Goal: Information Seeking & Learning: Learn about a topic

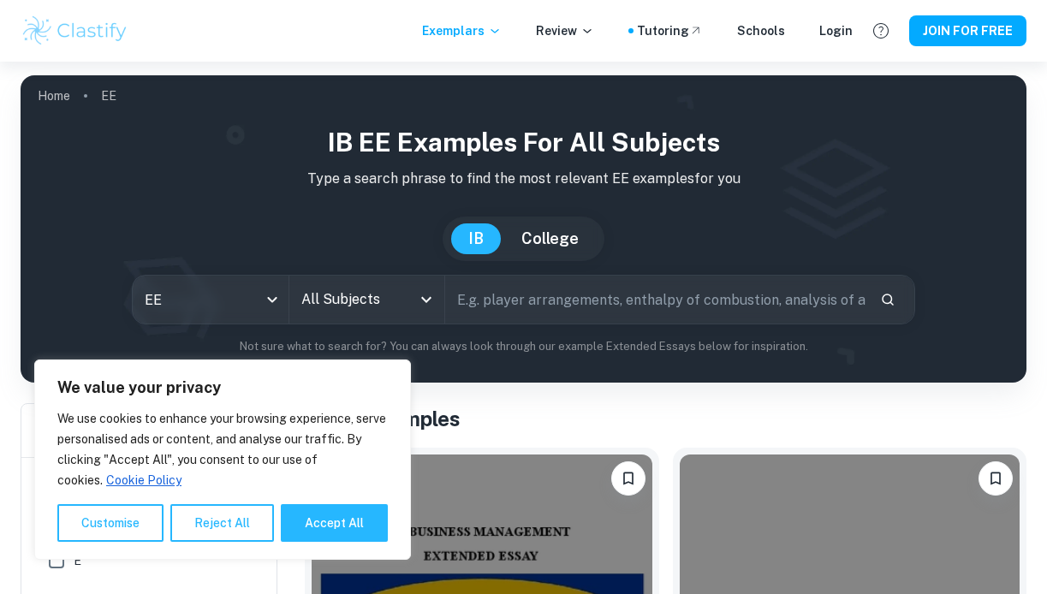
scroll to position [376, 0]
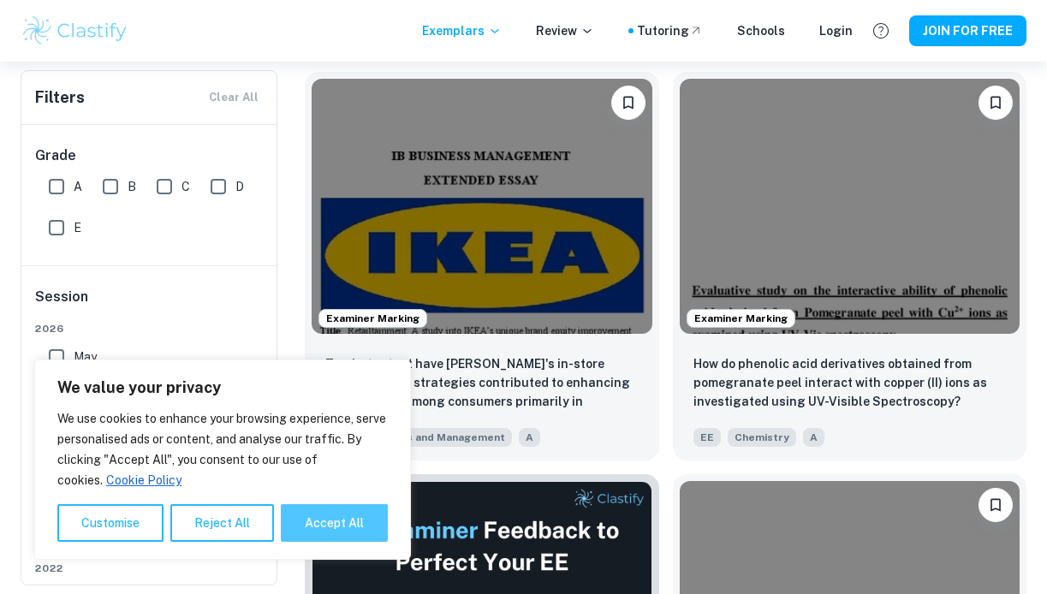
click at [358, 512] on button "Accept All" at bounding box center [334, 523] width 107 height 38
checkbox input "true"
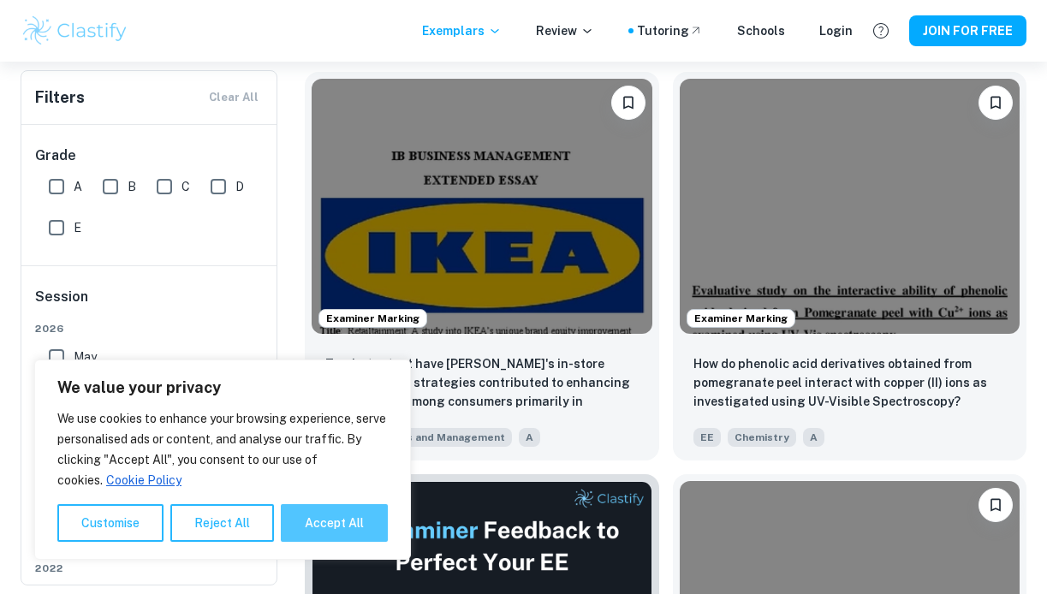
checkbox input "true"
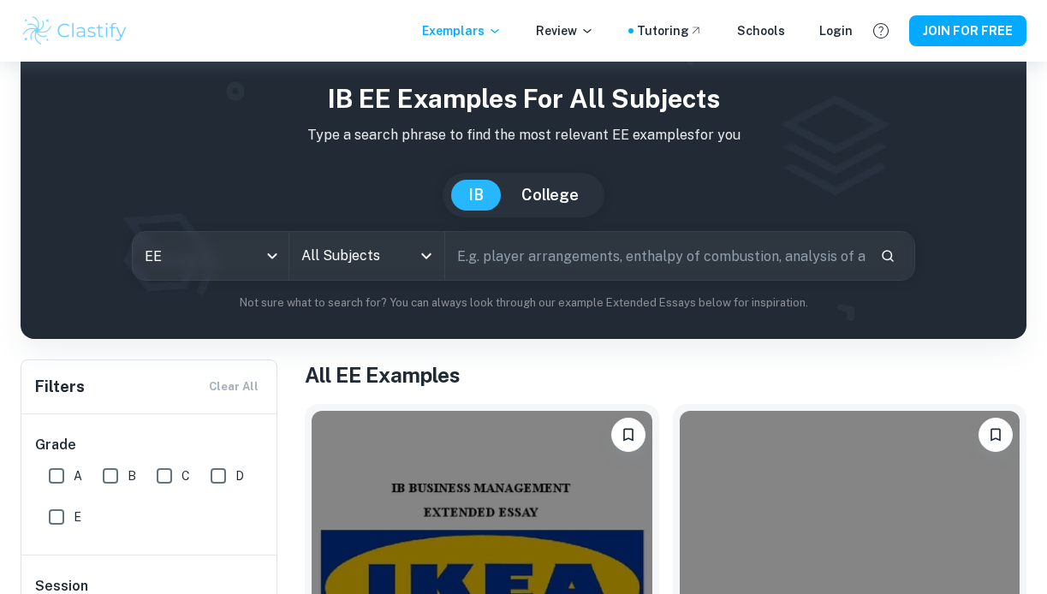
scroll to position [0, 0]
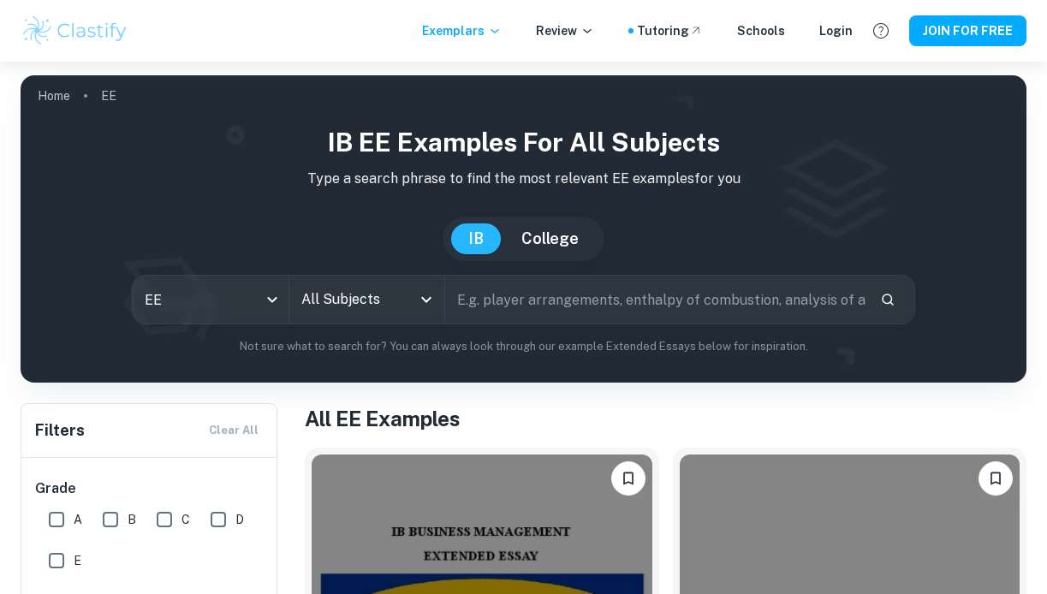
click at [350, 303] on input "All Subjects" at bounding box center [354, 299] width 114 height 33
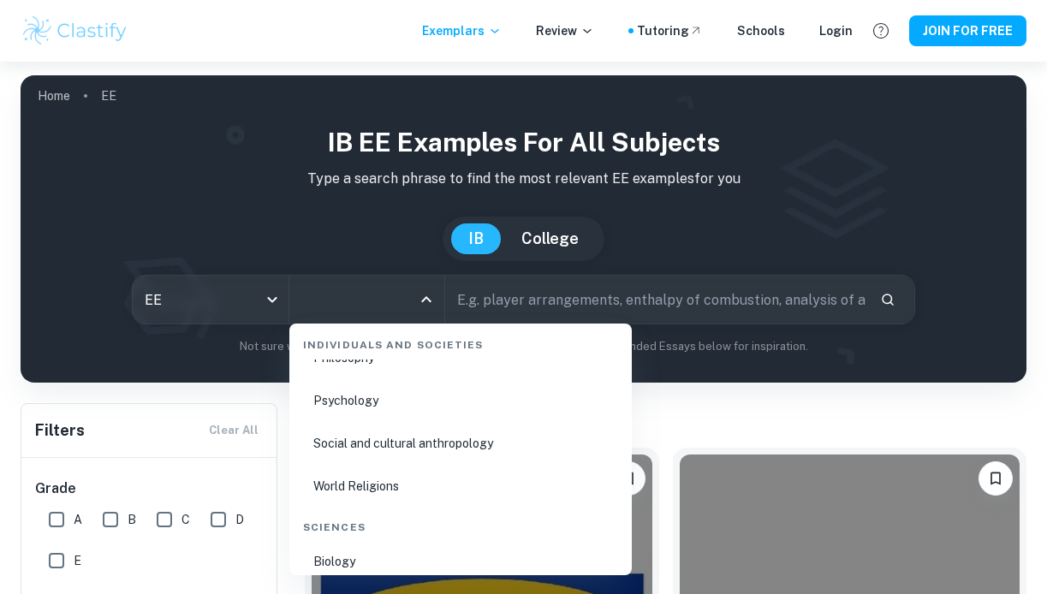
scroll to position [2881, 0]
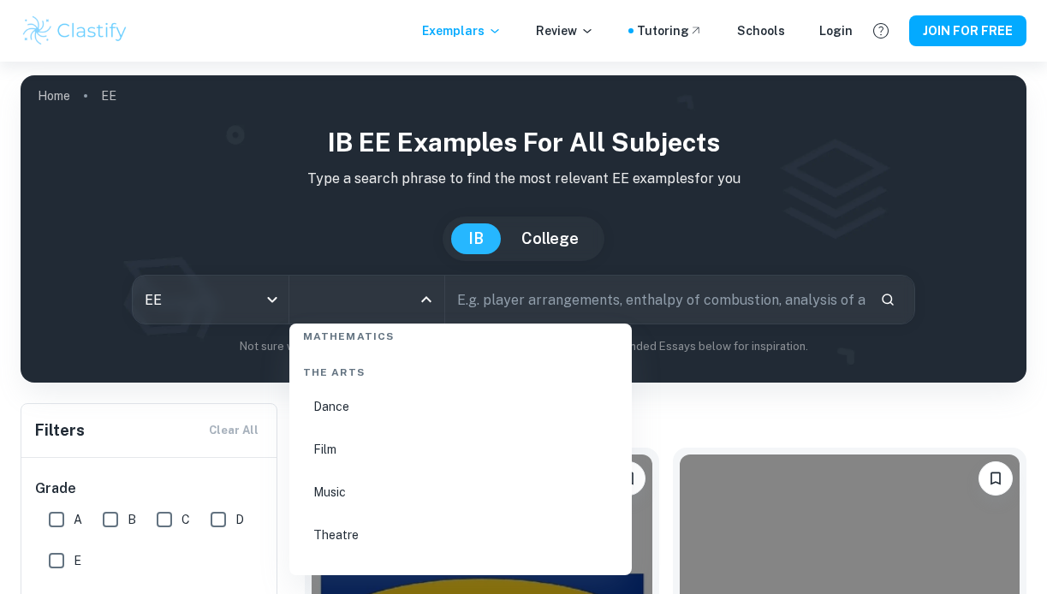
click at [367, 490] on li "Music" at bounding box center [460, 492] width 329 height 39
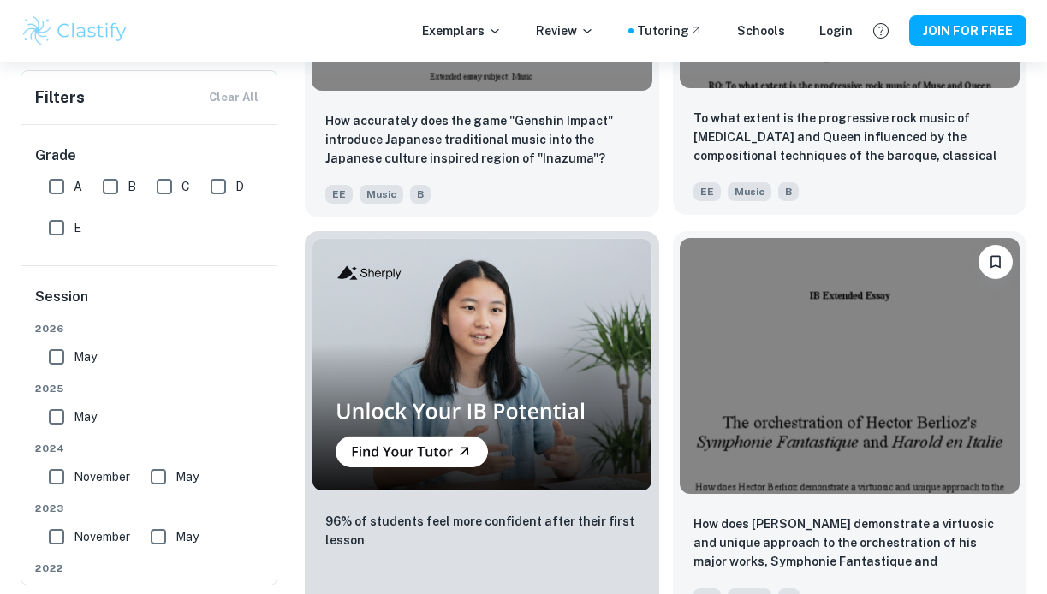
scroll to position [1324, 0]
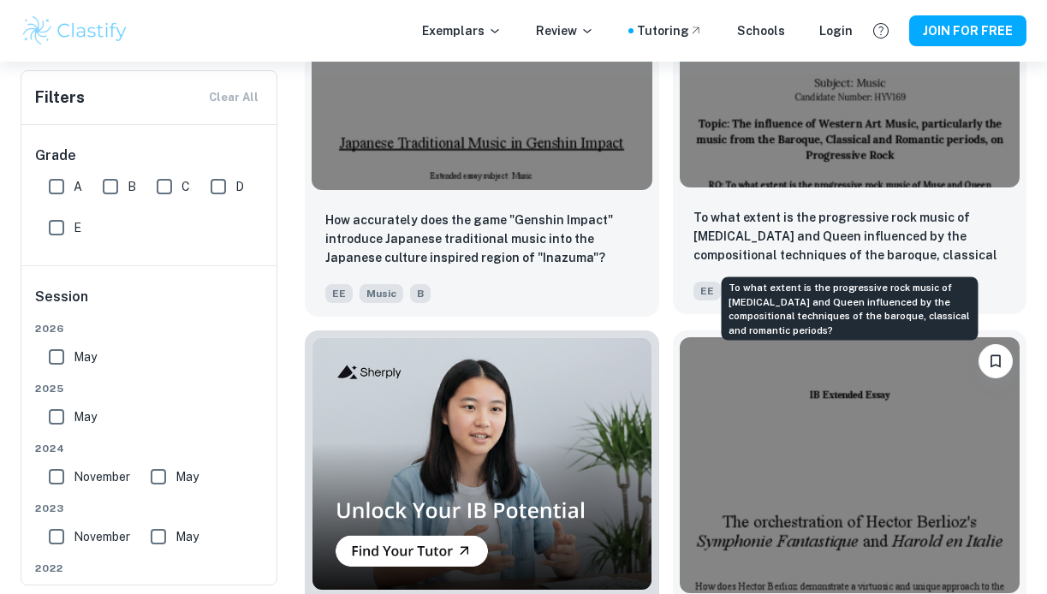
click at [907, 243] on p "To what extent is the progressive rock music of [MEDICAL_DATA] and Queen influe…" at bounding box center [849, 237] width 313 height 58
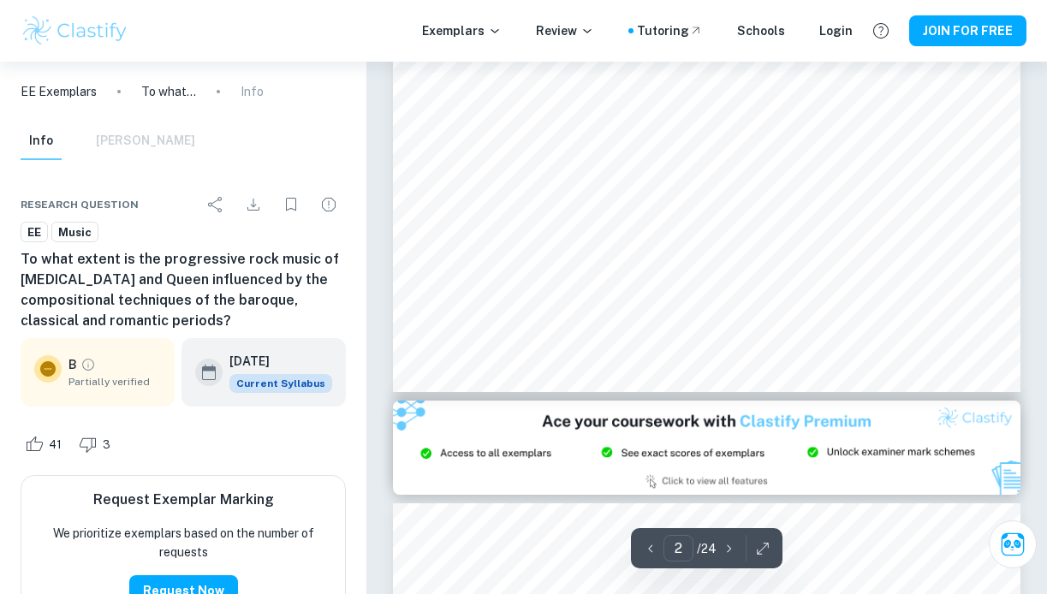
scroll to position [1577, 0]
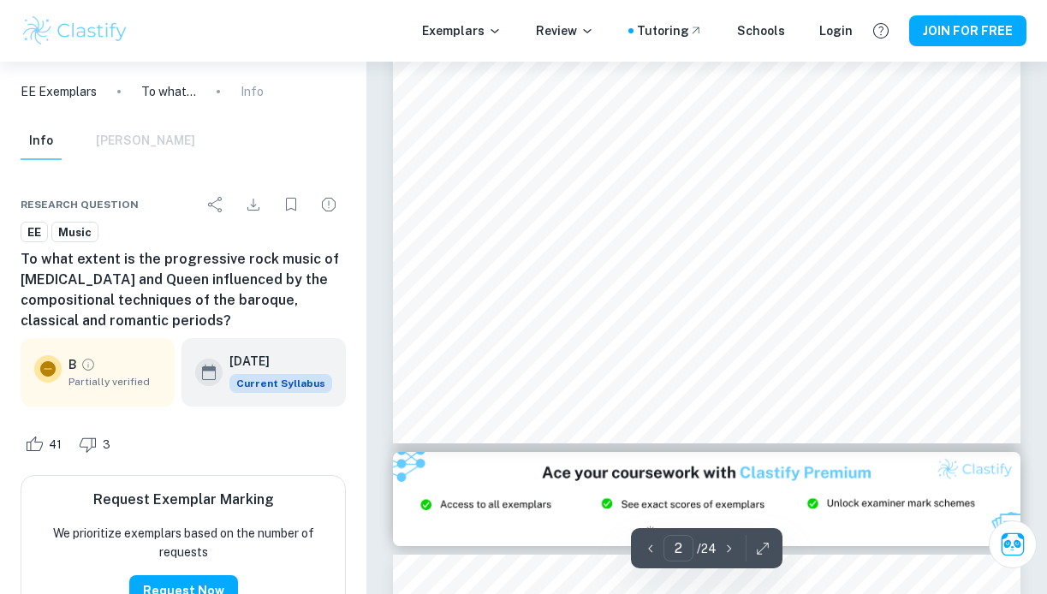
type input "3"
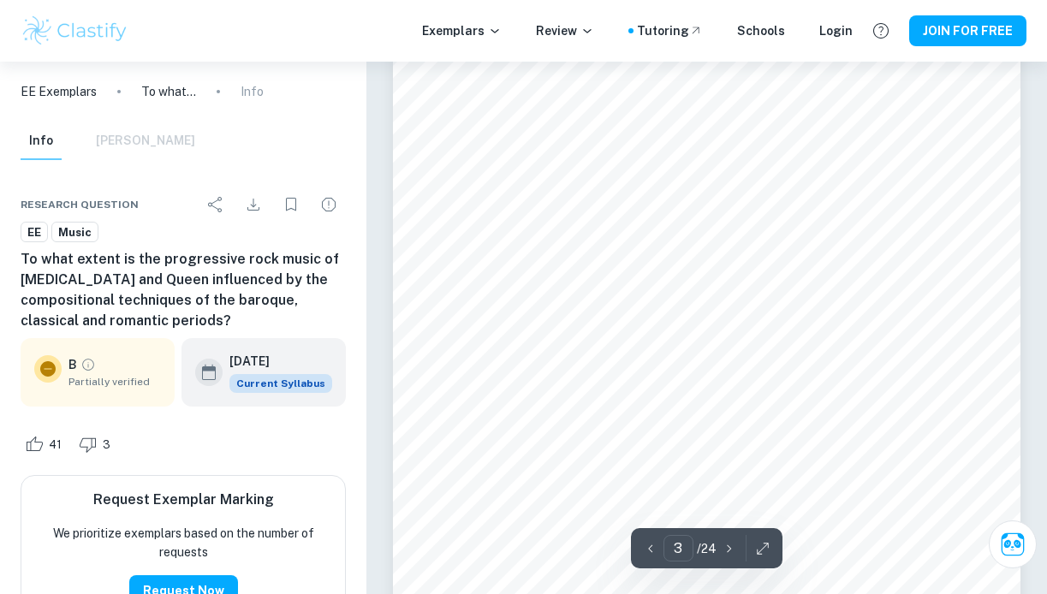
scroll to position [2231, 0]
